Goal: Find specific page/section: Find specific page/section

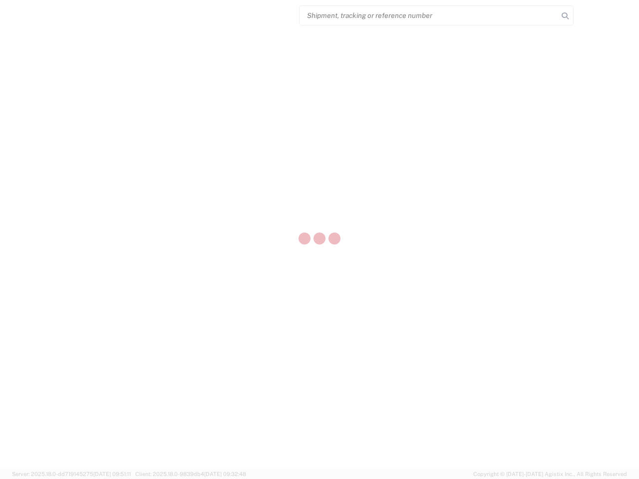
select select "US"
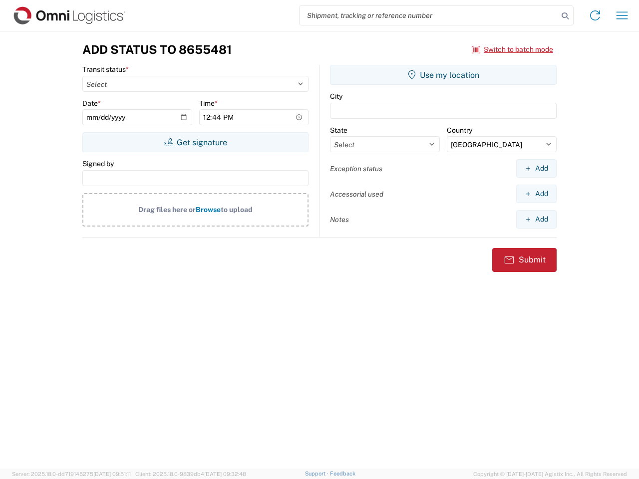
click at [429, 15] on input "search" at bounding box center [428, 15] width 259 height 19
click at [565, 16] on icon at bounding box center [565, 16] width 14 height 14
click at [595, 15] on icon at bounding box center [595, 15] width 16 height 16
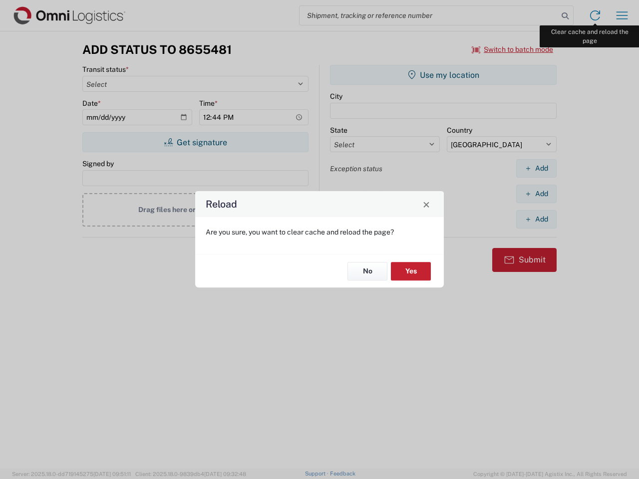
click at [622, 15] on div "Reload Are you sure, you want to clear cache and reload the page? No Yes" at bounding box center [319, 239] width 639 height 479
click at [513, 49] on div "Reload Are you sure, you want to clear cache and reload the page? No Yes" at bounding box center [319, 239] width 639 height 479
click at [195, 142] on div "Reload Are you sure, you want to clear cache and reload the page? No Yes" at bounding box center [319, 239] width 639 height 479
click at [443, 75] on div "Reload Are you sure, you want to clear cache and reload the page? No Yes" at bounding box center [319, 239] width 639 height 479
click at [536, 168] on div "Reload Are you sure, you want to clear cache and reload the page? No Yes" at bounding box center [319, 239] width 639 height 479
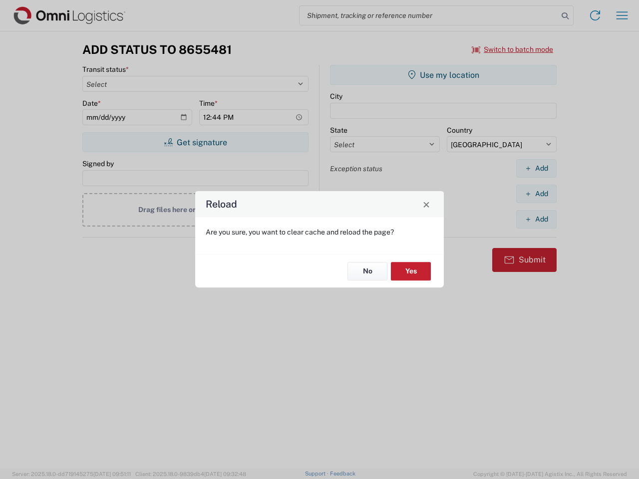
click at [536, 194] on div "Reload Are you sure, you want to clear cache and reload the page? No Yes" at bounding box center [319, 239] width 639 height 479
click at [536, 219] on div "Reload Are you sure, you want to clear cache and reload the page? No Yes" at bounding box center [319, 239] width 639 height 479
